Goal: Transaction & Acquisition: Purchase product/service

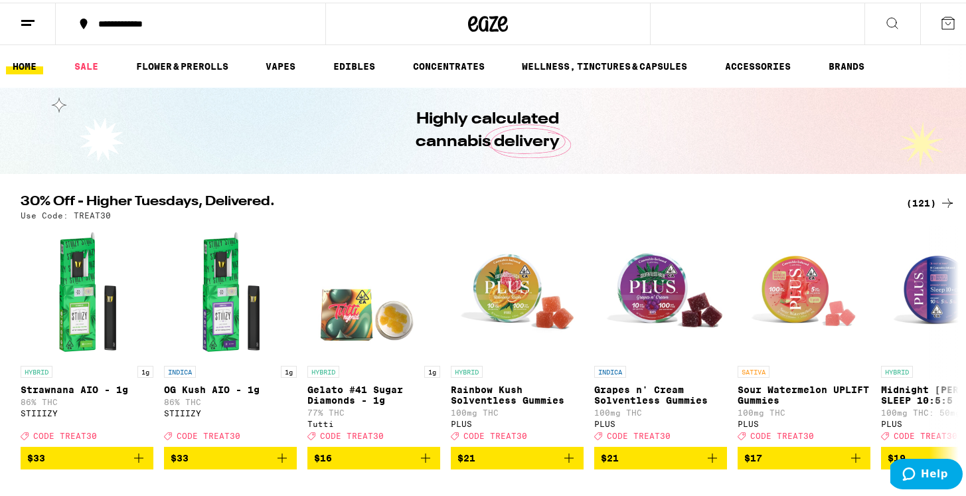
click at [913, 200] on div "(121)" at bounding box center [930, 200] width 49 height 16
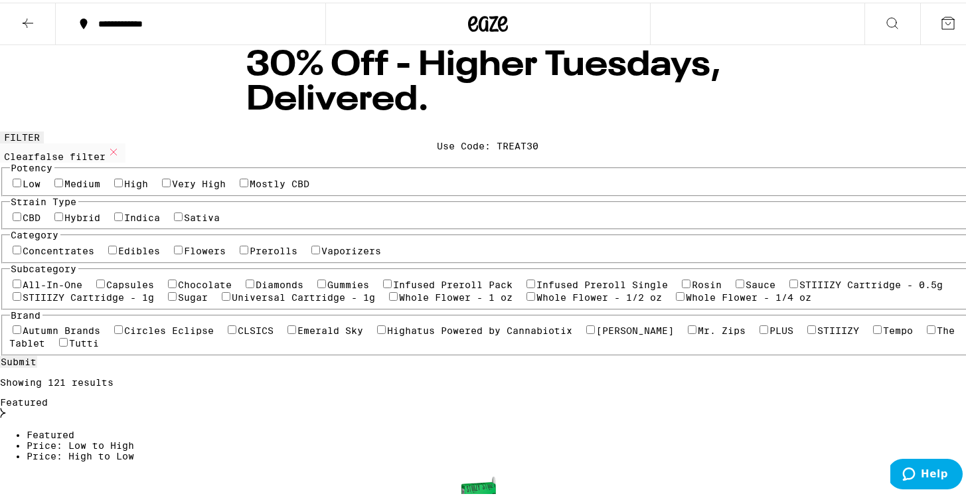
click at [101, 187] on label "Medium" at bounding box center [83, 181] width 36 height 11
click at [63, 185] on input "Medium" at bounding box center [58, 180] width 9 height 9
checkbox input "true"
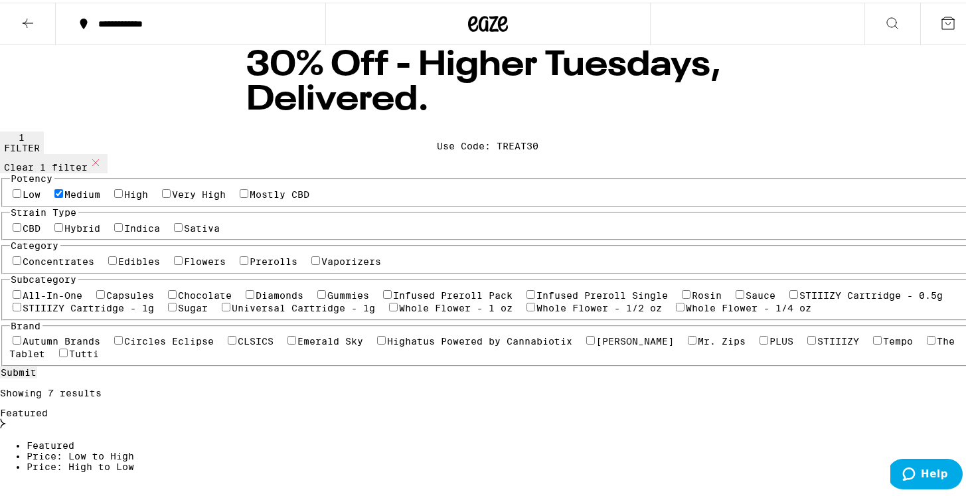
click at [149, 197] on label "High" at bounding box center [137, 192] width 24 height 11
click at [123, 195] on input "High" at bounding box center [118, 191] width 9 height 9
checkbox input "true"
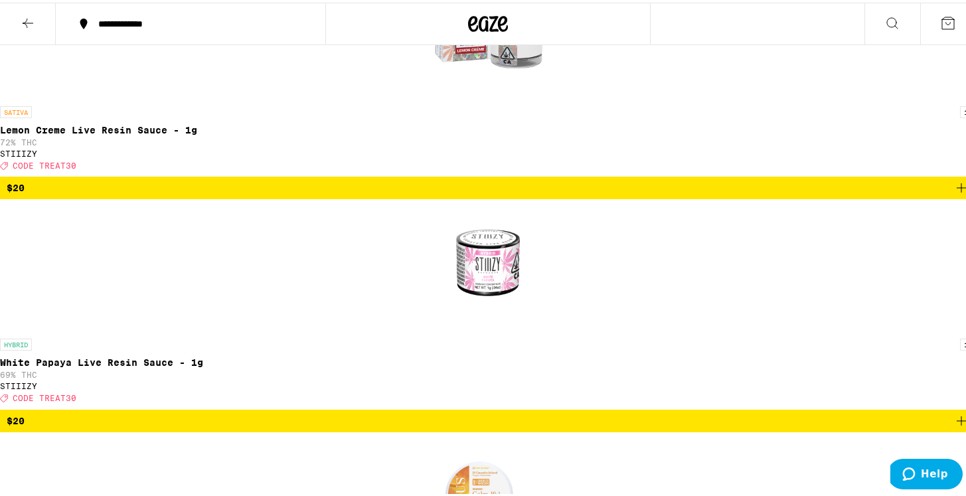
scroll to position [1215, 0]
